Goal: Transaction & Acquisition: Purchase product/service

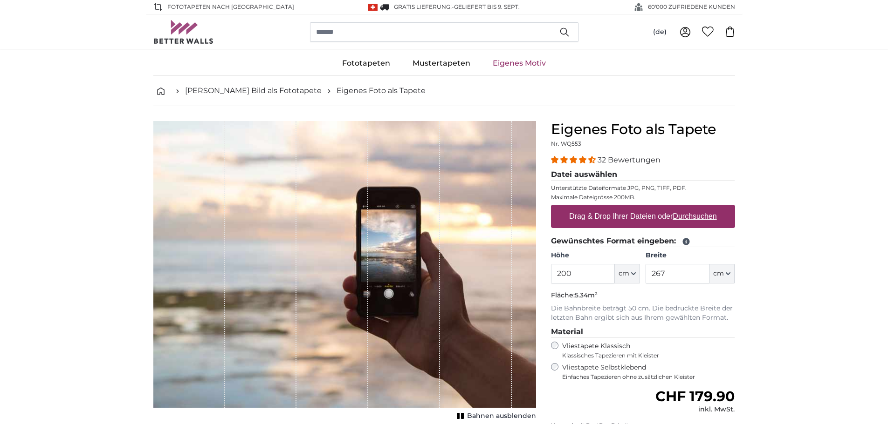
click at [642, 215] on label "Drag & Drop Ihrer Dateien oder Durchsuchen" at bounding box center [642, 216] width 155 height 19
click at [642, 208] on input "Drag & Drop Ihrer Dateien oder Durchsuchen" at bounding box center [643, 206] width 184 height 3
click at [690, 217] on u "Durchsuchen" at bounding box center [694, 216] width 44 height 8
click at [690, 208] on input "Drag & Drop Ihrer Dateien oder Durchsuchen" at bounding box center [643, 206] width 184 height 3
type input "**********"
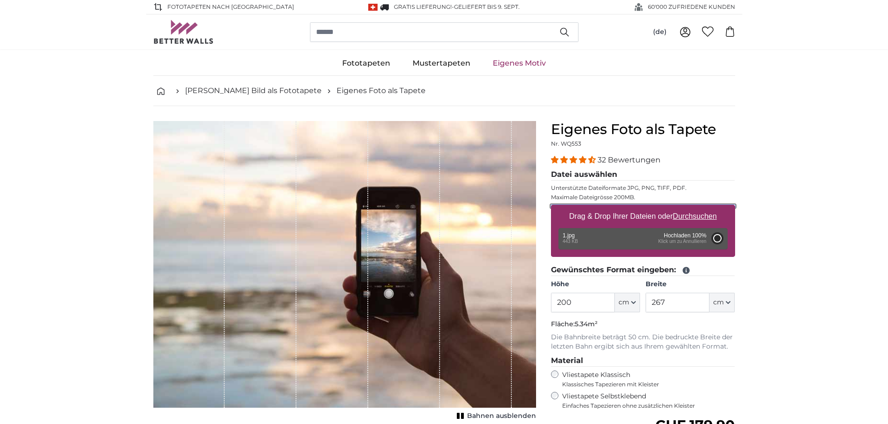
type input "108"
type input "81"
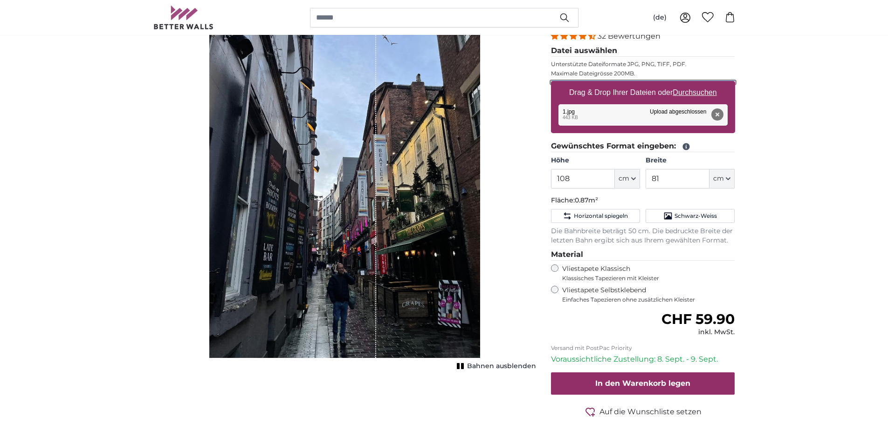
scroll to position [140, 0]
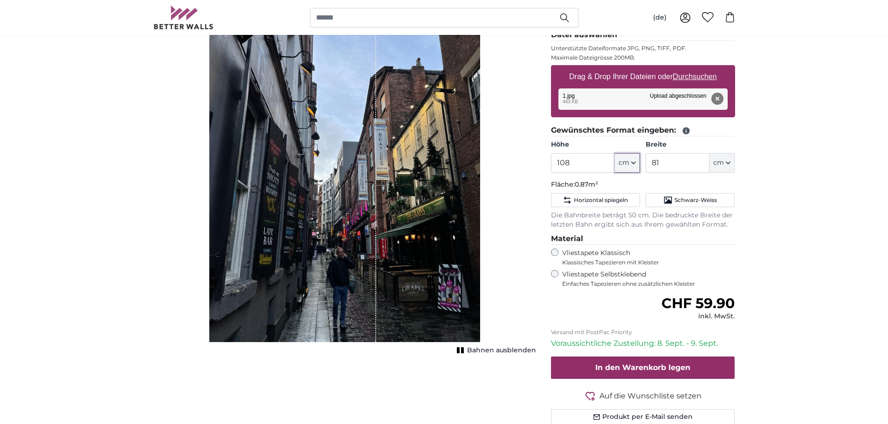
click at [634, 163] on icon "button" at bounding box center [633, 163] width 5 height 5
click at [574, 167] on input "108" at bounding box center [583, 163] width 64 height 20
drag, startPoint x: 574, startPoint y: 166, endPoint x: 513, endPoint y: 168, distance: 61.5
click at [513, 168] on product-detail "Abbrechen Bild zuschneiden Bahnen ausblenden Eigenes Foto als Tapete Nr. WQ553 …" at bounding box center [444, 206] width 596 height 481
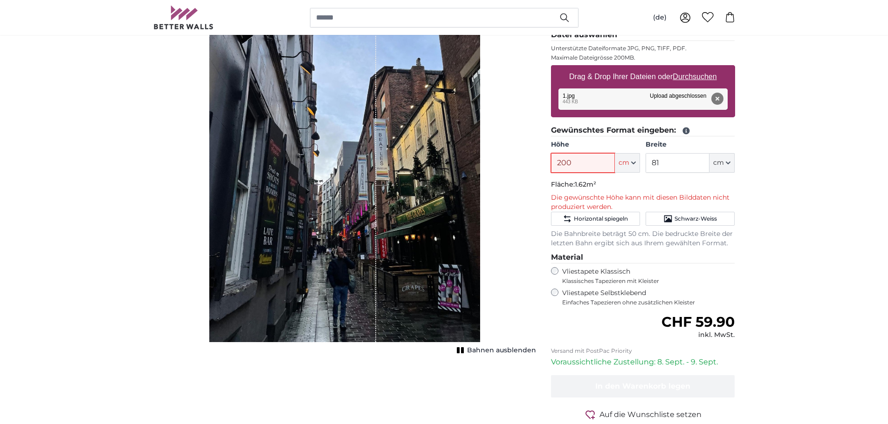
type input "200"
click at [667, 162] on input "81" at bounding box center [677, 163] width 64 height 20
drag, startPoint x: 667, startPoint y: 162, endPoint x: 613, endPoint y: 166, distance: 54.2
click at [613, 166] on div "Höhe 200 ft cm Centimeter (cm) Inches (inch) Feet (ft. in.) Breite 81 ft cm Cen…" at bounding box center [643, 156] width 184 height 33
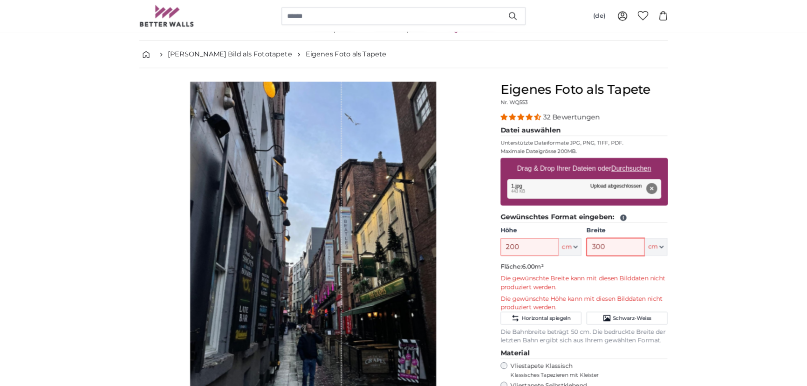
scroll to position [47, 0]
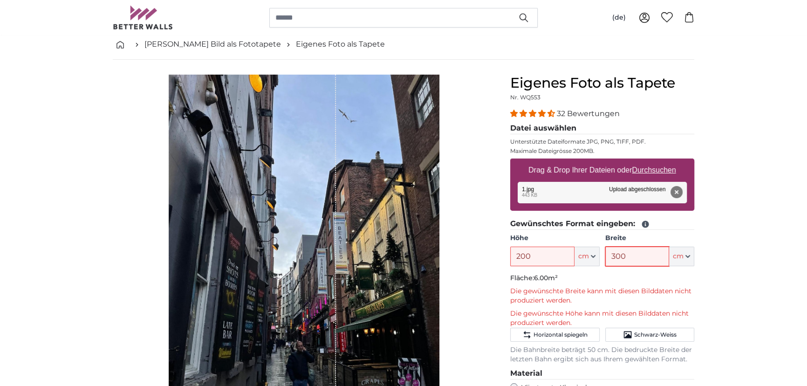
type input "300"
click at [657, 168] on u "Durchsuchen" at bounding box center [654, 170] width 44 height 8
click at [657, 161] on input "Drag & Drop Ihrer Dateien oder Durchsuchen" at bounding box center [602, 159] width 184 height 3
type input "**********"
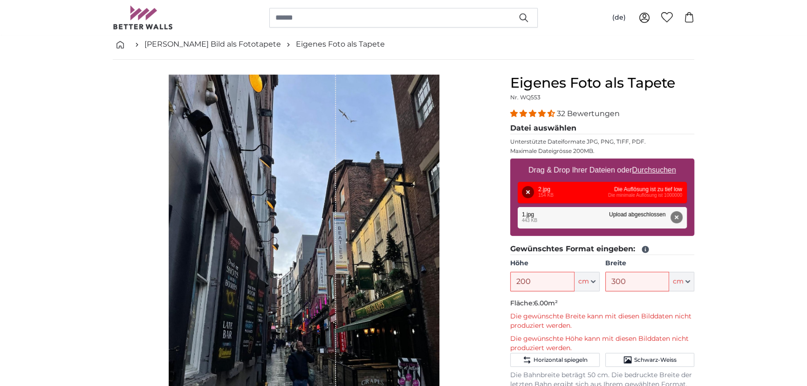
click at [635, 191] on div "Entfernen Nochmal versuchen Entfernen Hochladen Abbrechen Nochmal versuchen Ent…" at bounding box center [602, 192] width 169 height 21
click at [534, 191] on button "Entfernen" at bounding box center [528, 192] width 12 height 12
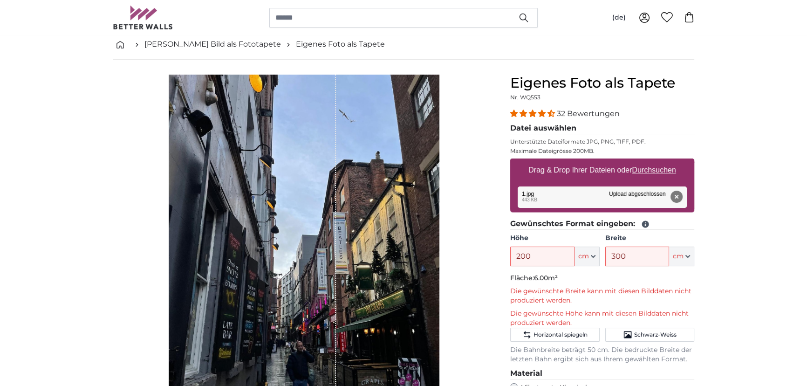
click at [538, 191] on div "Drag & Drop Ihrer Dateien oder Durchsuchen Entfernen Nochmal versuchen Entferne…" at bounding box center [602, 184] width 184 height 52
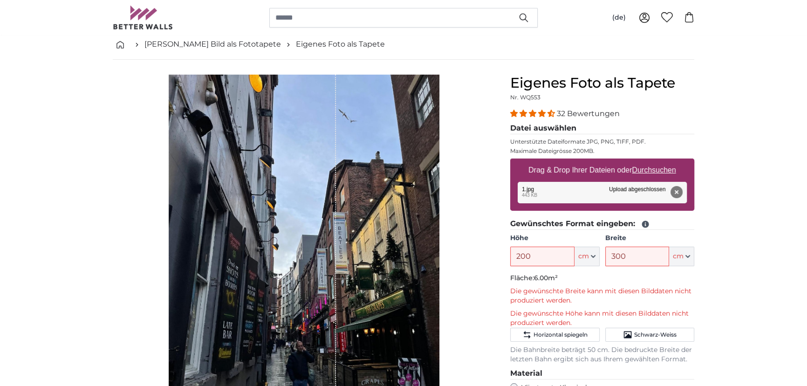
click at [660, 167] on u "Durchsuchen" at bounding box center [654, 170] width 44 height 8
click at [660, 161] on input "Drag & Drop Ihrer Dateien oder Durchsuchen" at bounding box center [602, 159] width 184 height 3
type input "**********"
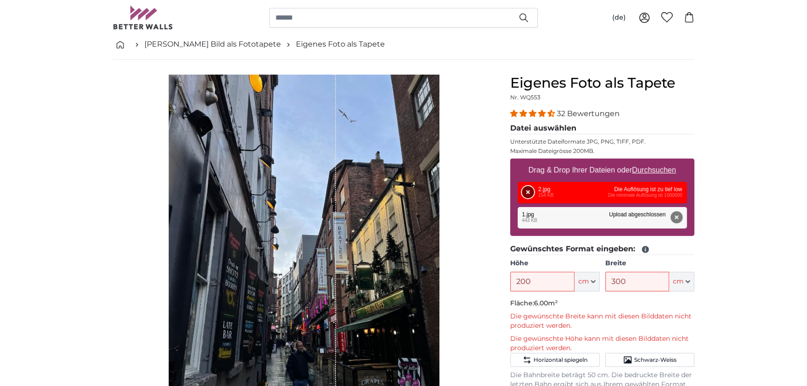
click at [524, 186] on button "Entfernen" at bounding box center [528, 192] width 12 height 12
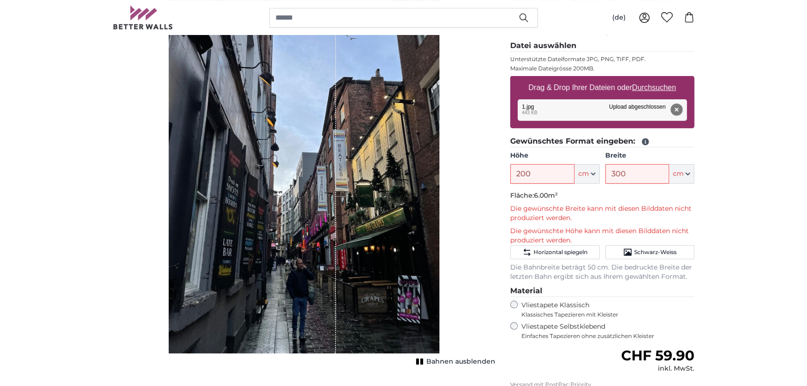
scroll to position [131, 0]
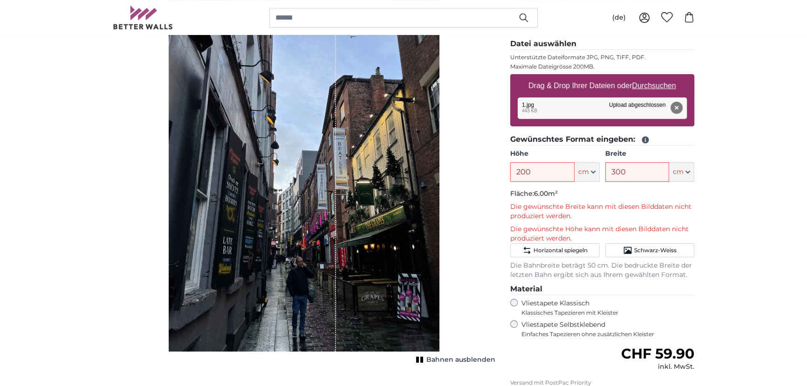
click at [273, 207] on div "1 of 1" at bounding box center [252, 170] width 167 height 361
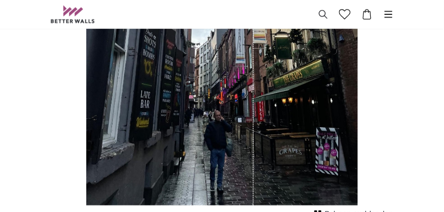
scroll to position [225, 0]
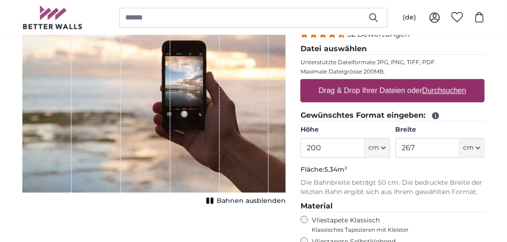
scroll to position [112, 0]
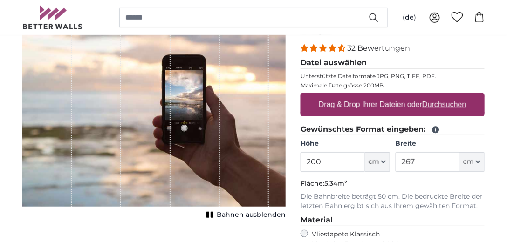
click at [436, 103] on u "Durchsuchen" at bounding box center [445, 105] width 44 height 8
click at [436, 96] on input "Drag & Drop Ihrer Dateien oder Durchsuchen" at bounding box center [393, 94] width 184 height 3
type input "**********"
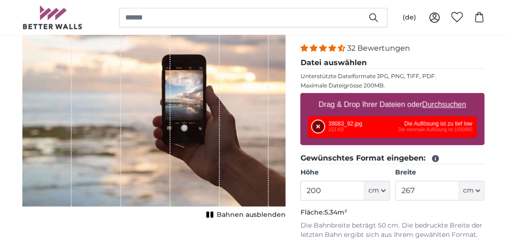
click at [317, 125] on button "Entfernen" at bounding box center [318, 127] width 12 height 12
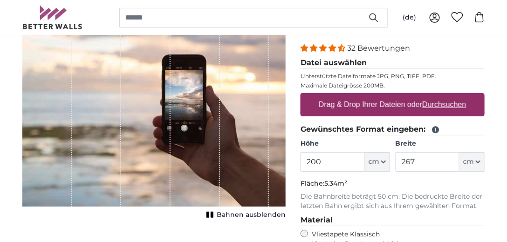
click at [443, 105] on u "Durchsuchen" at bounding box center [445, 105] width 44 height 8
click at [443, 96] on input "Drag & Drop Ihrer Dateien oder Durchsuchen" at bounding box center [393, 94] width 184 height 3
type input "**********"
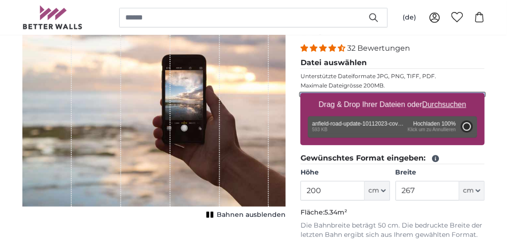
type input "71"
type input "126.4"
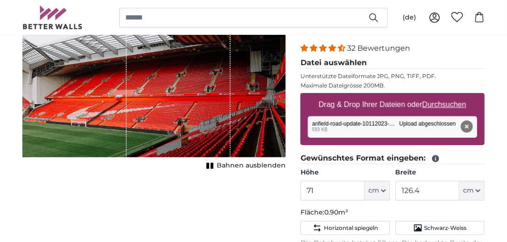
click at [220, 163] on span "Bahnen ausblenden" at bounding box center [251, 165] width 69 height 9
click at [226, 160] on button "Bahnen einblenden" at bounding box center [245, 165] width 82 height 13
click at [327, 188] on input "71" at bounding box center [333, 191] width 64 height 20
type input "7"
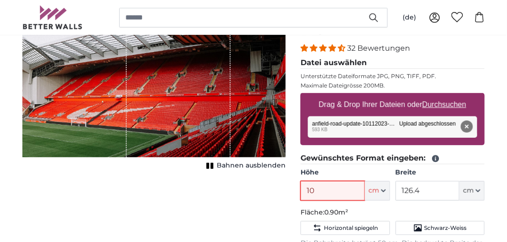
type input "100"
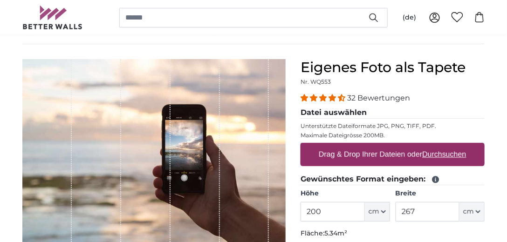
scroll to position [62, 0]
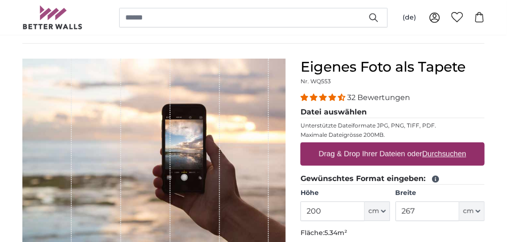
click at [448, 150] on u "Durchsuchen" at bounding box center [445, 154] width 44 height 8
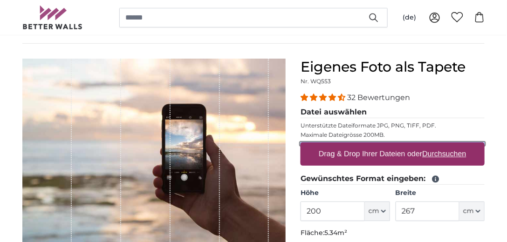
click at [448, 145] on input "Drag & Drop Ihrer Dateien oder Durchsuchen" at bounding box center [393, 144] width 184 height 3
type input "**********"
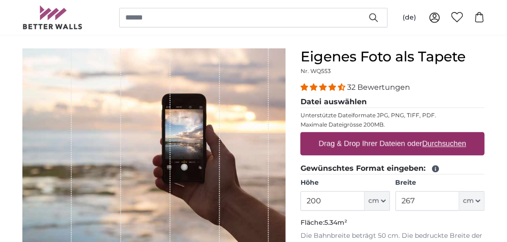
scroll to position [89, 0]
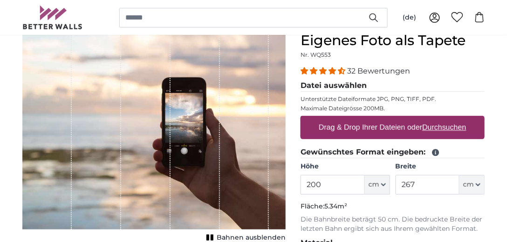
click at [452, 128] on u "Durchsuchen" at bounding box center [445, 127] width 44 height 8
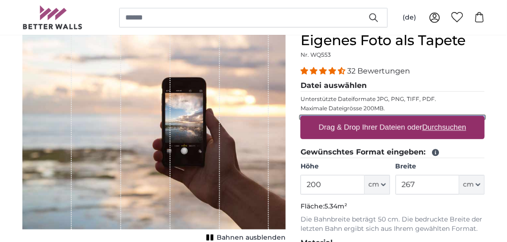
click at [452, 119] on input "Drag & Drop Ihrer Dateien oder Durchsuchen" at bounding box center [393, 117] width 184 height 3
type input "**********"
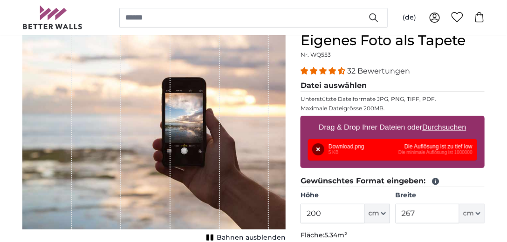
click at [443, 127] on u "Durchsuchen" at bounding box center [445, 127] width 44 height 8
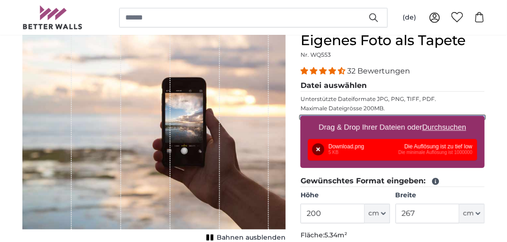
click at [443, 119] on input "Drag & Drop Ihrer Dateien oder Durchsuchen" at bounding box center [393, 117] width 184 height 3
type input "**********"
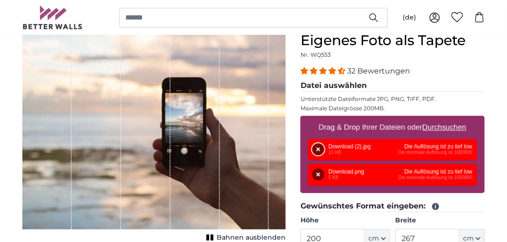
click at [318, 146] on button "Entfernen" at bounding box center [318, 150] width 12 height 12
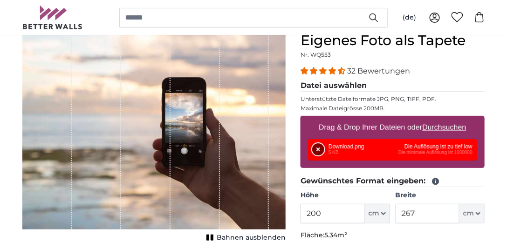
click at [315, 150] on button "Entfernen" at bounding box center [318, 150] width 12 height 12
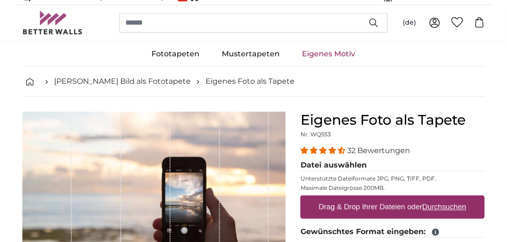
click at [444, 208] on u "Durchsuchen" at bounding box center [445, 207] width 44 height 8
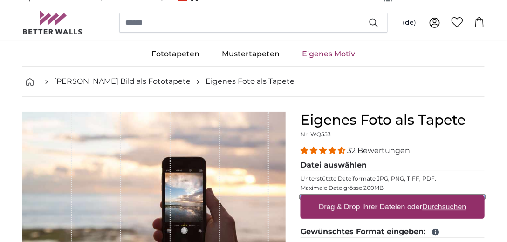
click at [444, 198] on input "Drag & Drop Ihrer Dateien oder Durchsuchen" at bounding box center [393, 197] width 184 height 3
type input "**********"
